Goal: Task Accomplishment & Management: Manage account settings

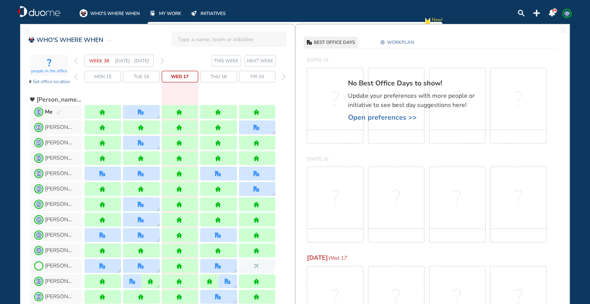
click at [162, 58] on img "forward week" at bounding box center [162, 61] width 3 height 6
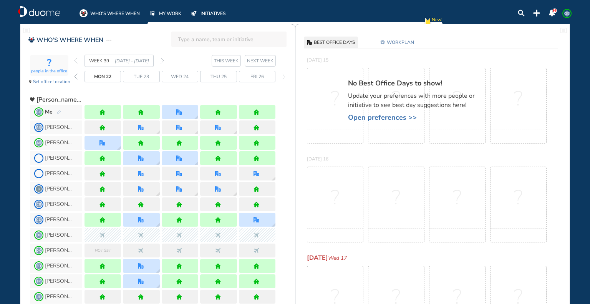
click at [162, 58] on img "forward week" at bounding box center [162, 61] width 3 height 6
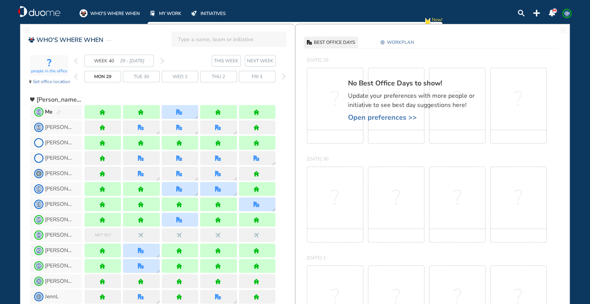
click at [162, 58] on img "forward week" at bounding box center [162, 61] width 3 height 6
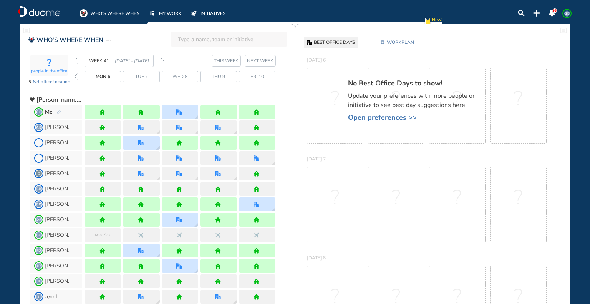
click at [162, 58] on img "forward week" at bounding box center [162, 61] width 3 height 6
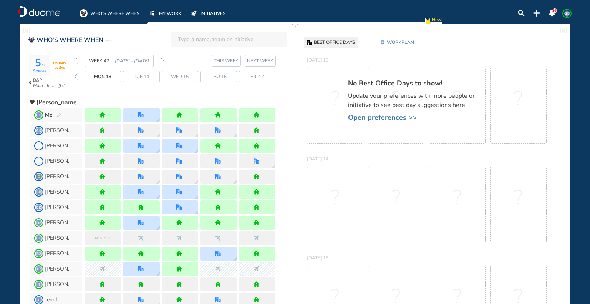
click at [76, 76] on img "back day" at bounding box center [75, 76] width 3 height 6
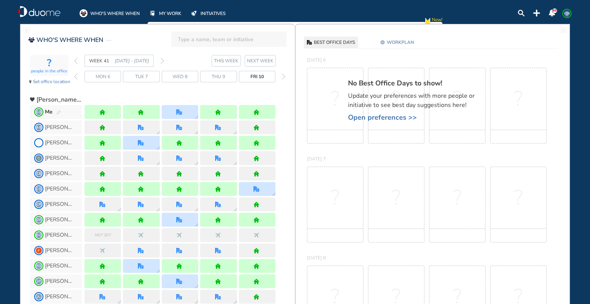
click at [74, 59] on div "? people in the office Set office location WEEK 41 [DATE] - [DATE] THIS WEEK [D…" at bounding box center [162, 72] width 265 height 35
click at [74, 58] on img "back week" at bounding box center [75, 61] width 3 height 6
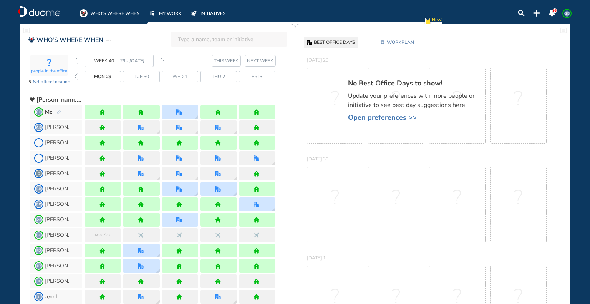
click at [161, 58] on img "forward week" at bounding box center [162, 61] width 3 height 6
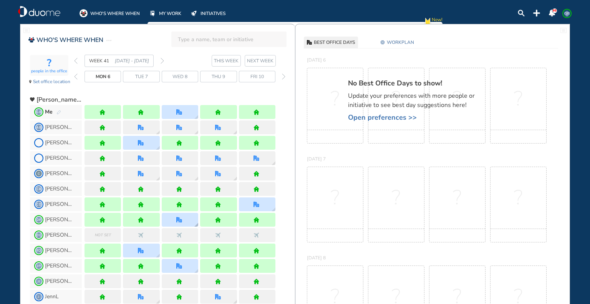
click at [190, 218] on div at bounding box center [180, 220] width 37 height 14
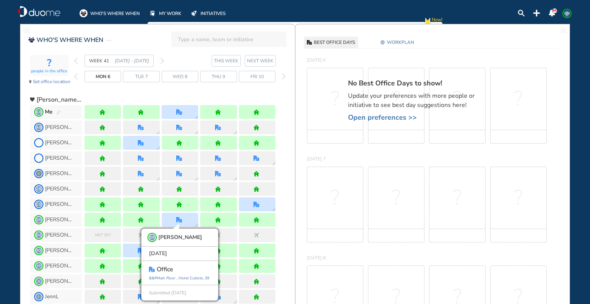
click at [162, 59] on img "forward week" at bounding box center [162, 61] width 3 height 6
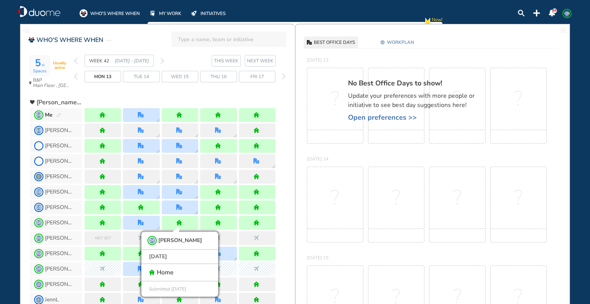
click at [75, 57] on div "WEEK 42 [DATE] - [DATE]" at bounding box center [119, 61] width 90 height 12
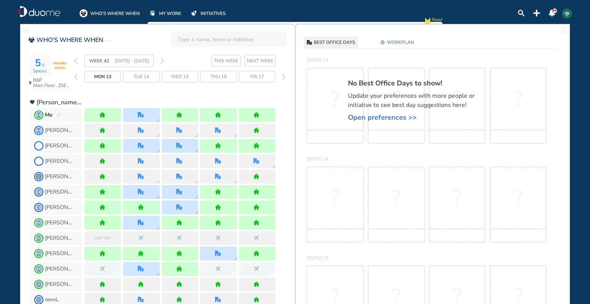
click at [76, 58] on img "back week" at bounding box center [75, 61] width 3 height 6
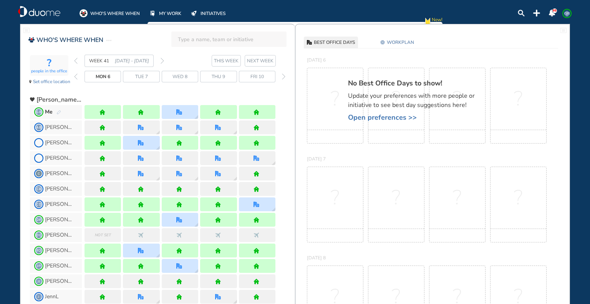
click at [76, 58] on img "back week" at bounding box center [75, 61] width 3 height 6
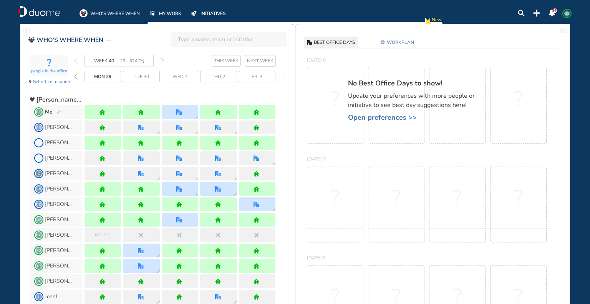
click at [76, 58] on img "back week" at bounding box center [75, 61] width 3 height 6
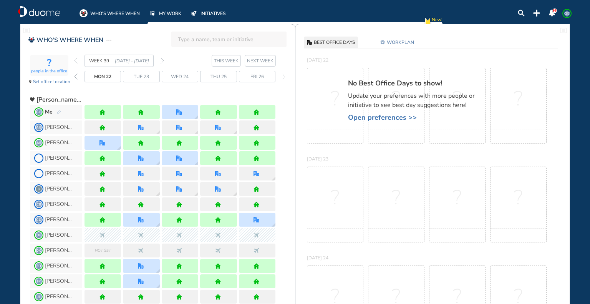
click at [566, 12] on span "GB" at bounding box center [567, 13] width 6 height 6
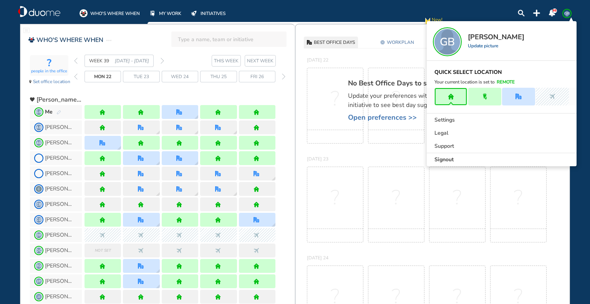
drag, startPoint x: 488, startPoint y: 157, endPoint x: 487, endPoint y: 152, distance: 5.4
click at [488, 158] on div "Signout" at bounding box center [502, 159] width 150 height 13
